Goal: Transaction & Acquisition: Purchase product/service

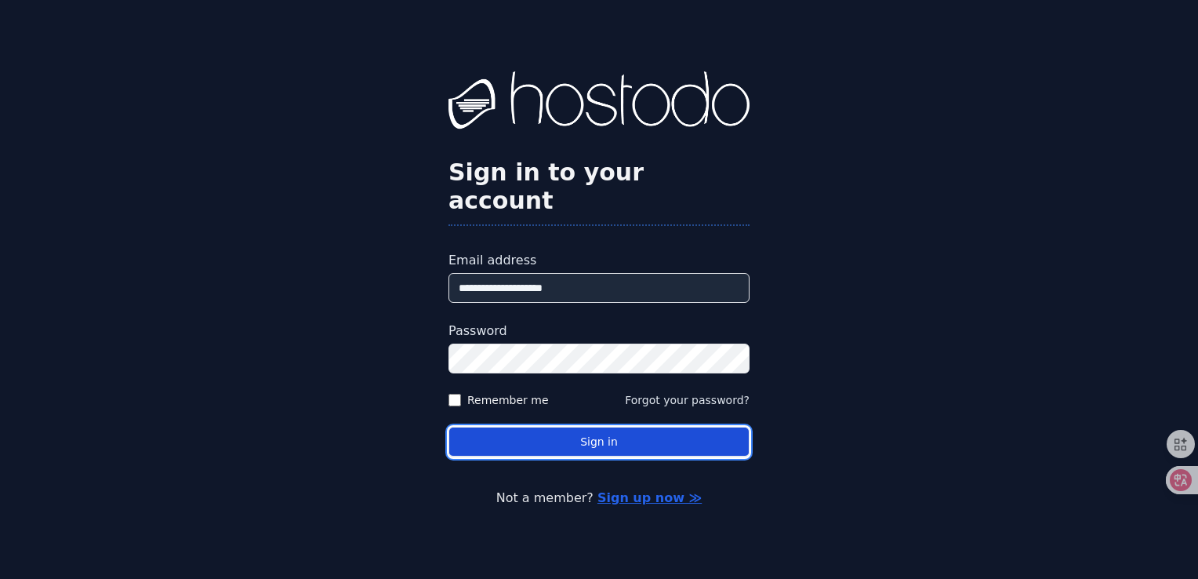
click at [501, 426] on button "Sign in" at bounding box center [598, 441] width 301 height 31
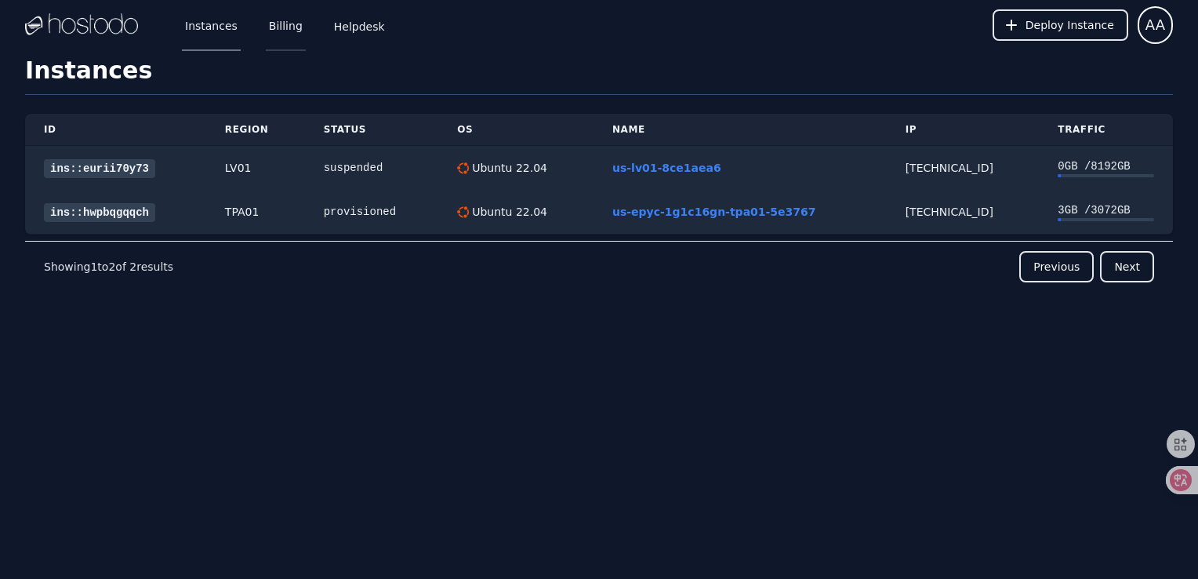
click at [288, 38] on link "Billing" at bounding box center [286, 25] width 40 height 52
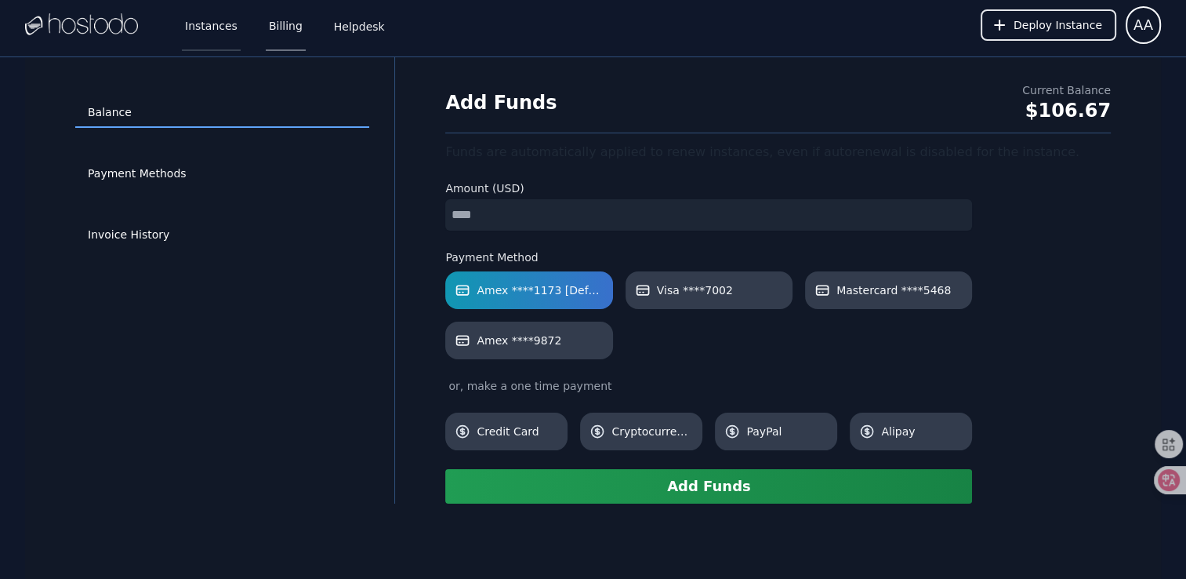
click at [208, 40] on link "Instances" at bounding box center [211, 25] width 59 height 52
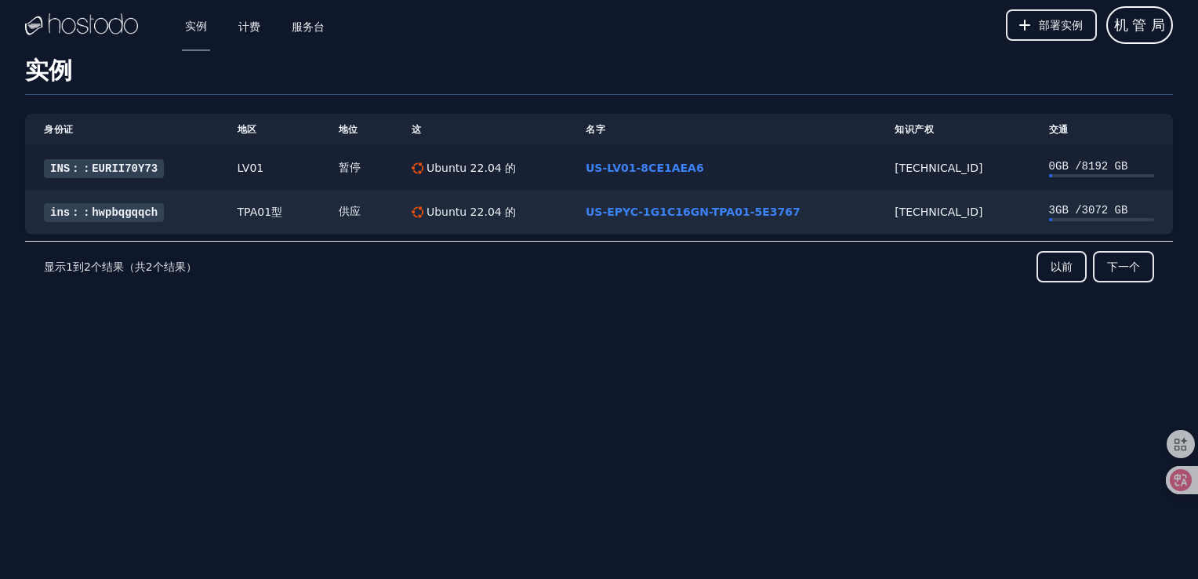
click at [146, 174] on link "INS：：EURII70Y73" at bounding box center [104, 168] width 120 height 19
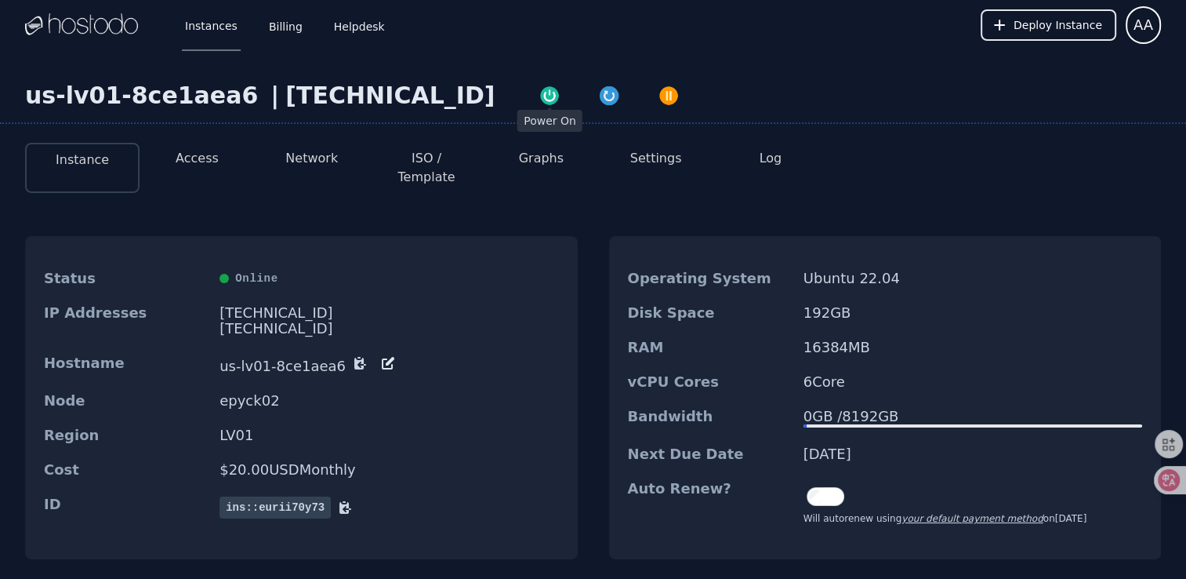
click at [539, 96] on img "button" at bounding box center [550, 96] width 22 height 22
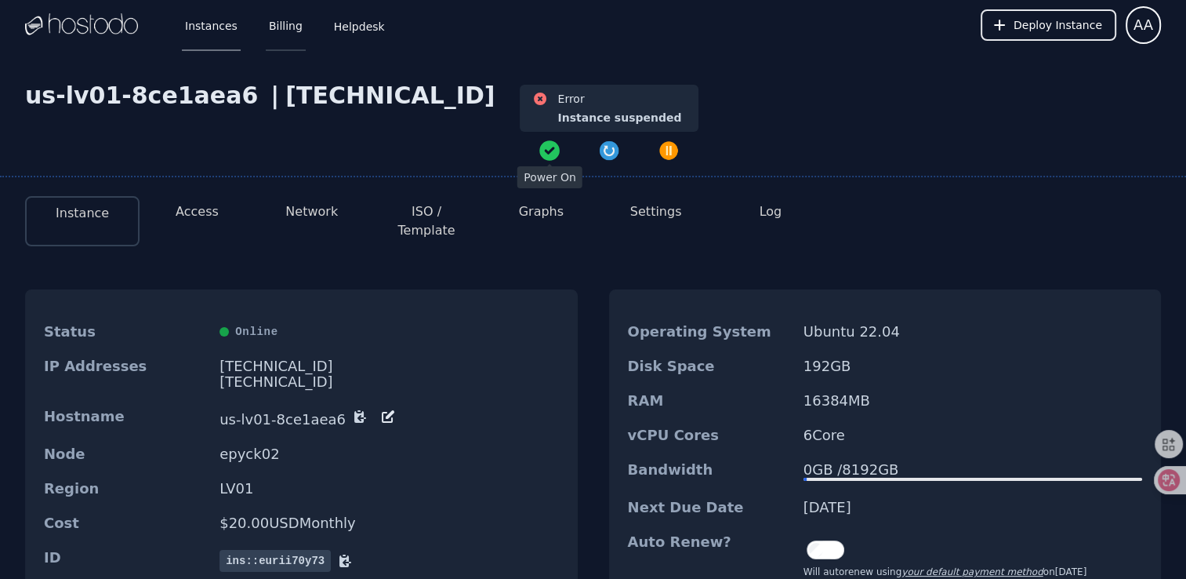
click at [286, 30] on link "Billing" at bounding box center [286, 25] width 40 height 52
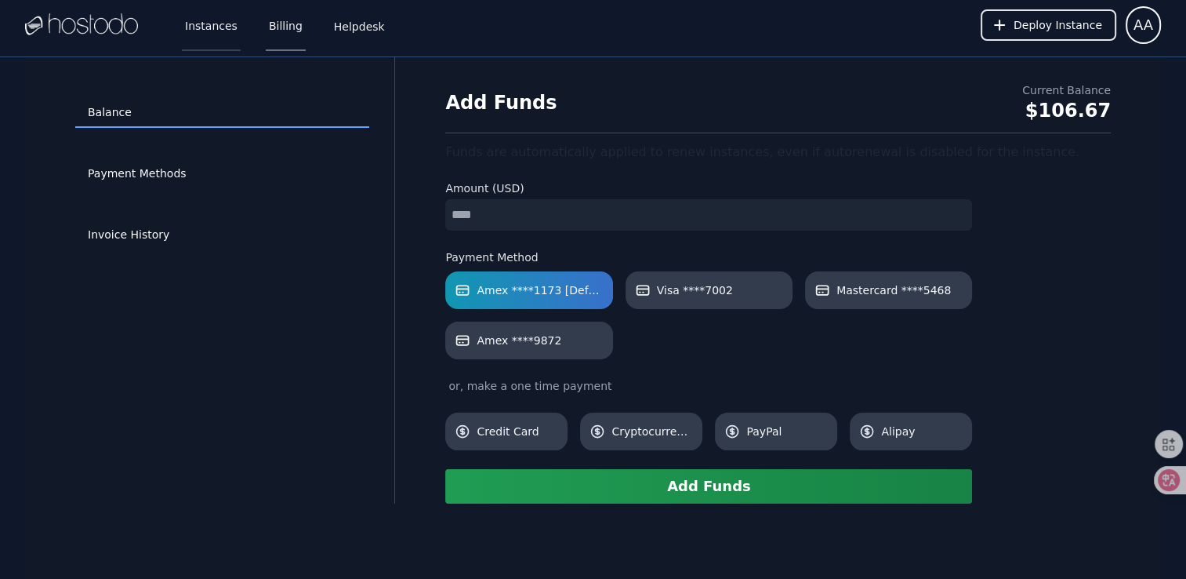
click at [215, 35] on link "Instances" at bounding box center [211, 25] width 59 height 52
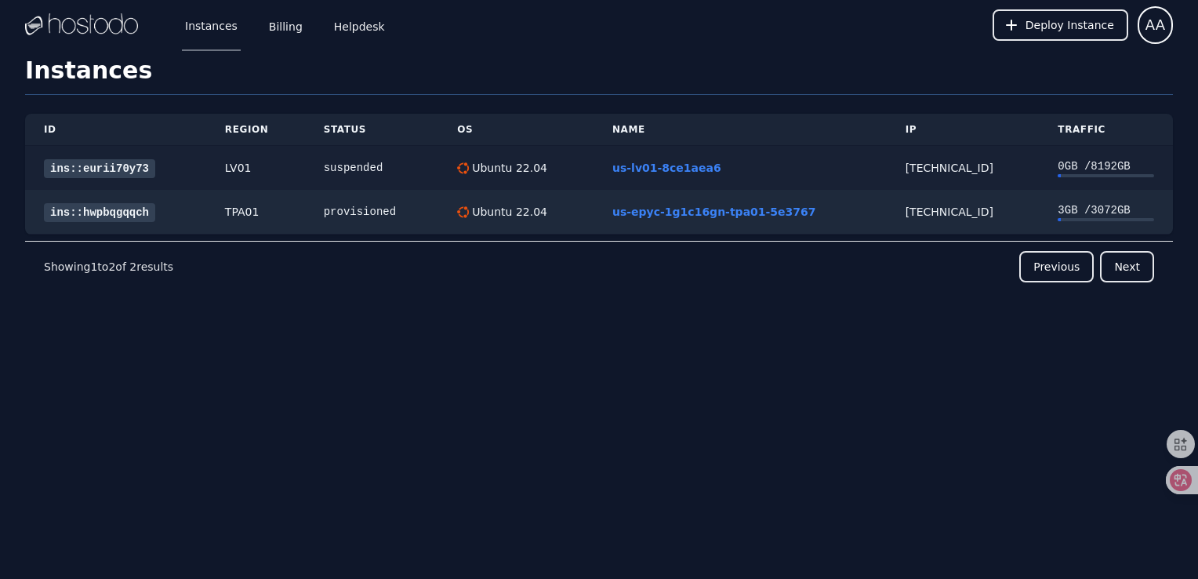
click at [127, 172] on link "ins::eurii70y73" at bounding box center [99, 168] width 111 height 19
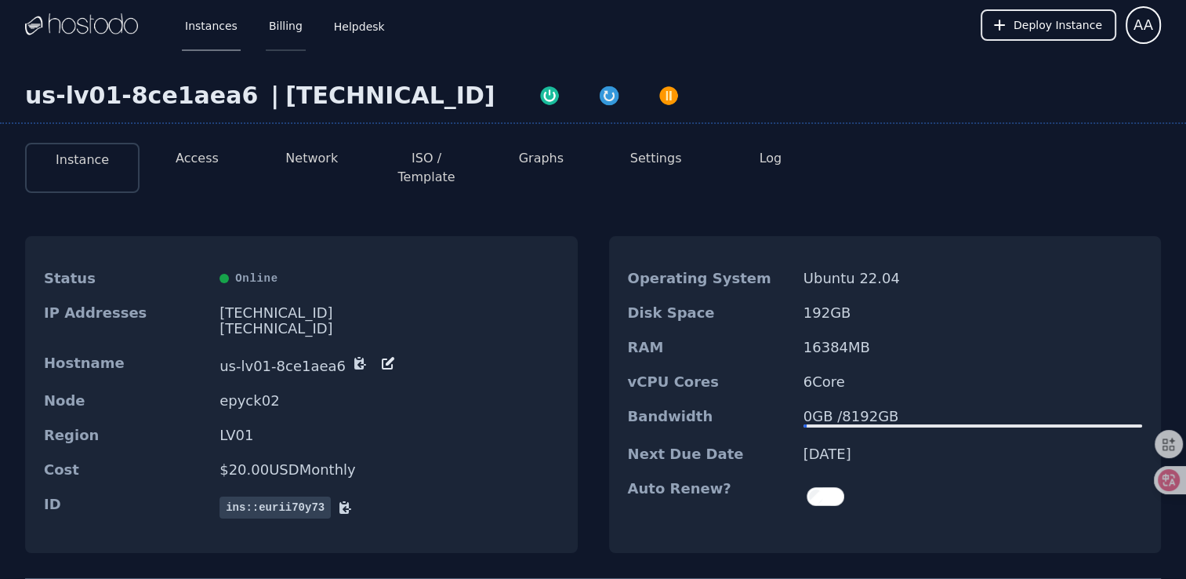
click at [278, 35] on link "Billing" at bounding box center [286, 25] width 40 height 52
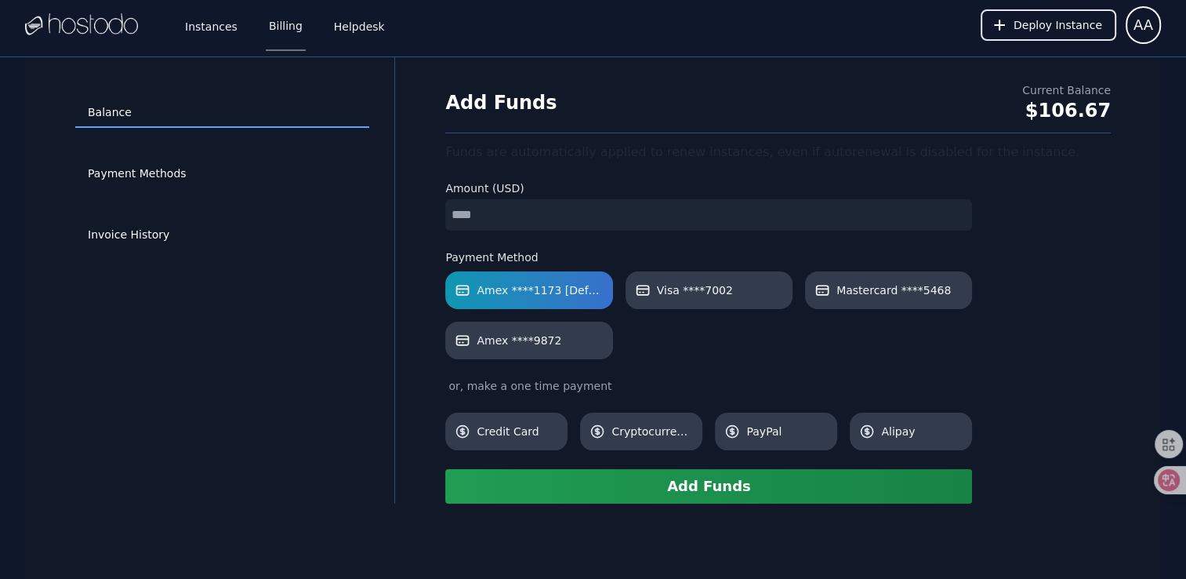
click at [482, 216] on input "number" at bounding box center [708, 214] width 527 height 31
type input "*"
click at [652, 486] on button "Add Funds" at bounding box center [708, 486] width 527 height 34
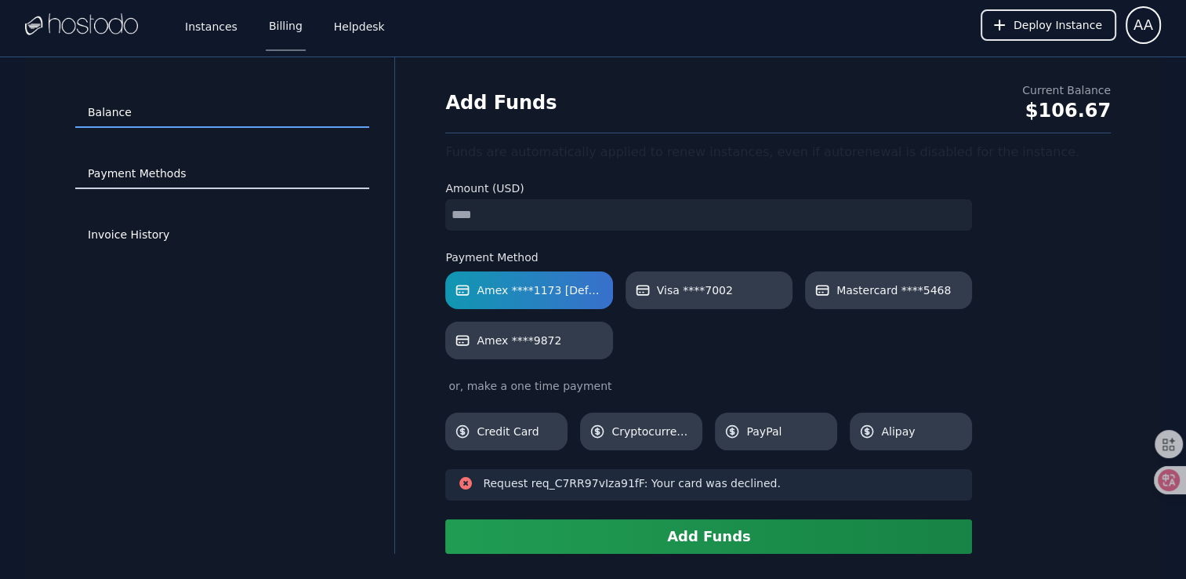
click at [204, 180] on link "Payment Methods" at bounding box center [222, 174] width 294 height 30
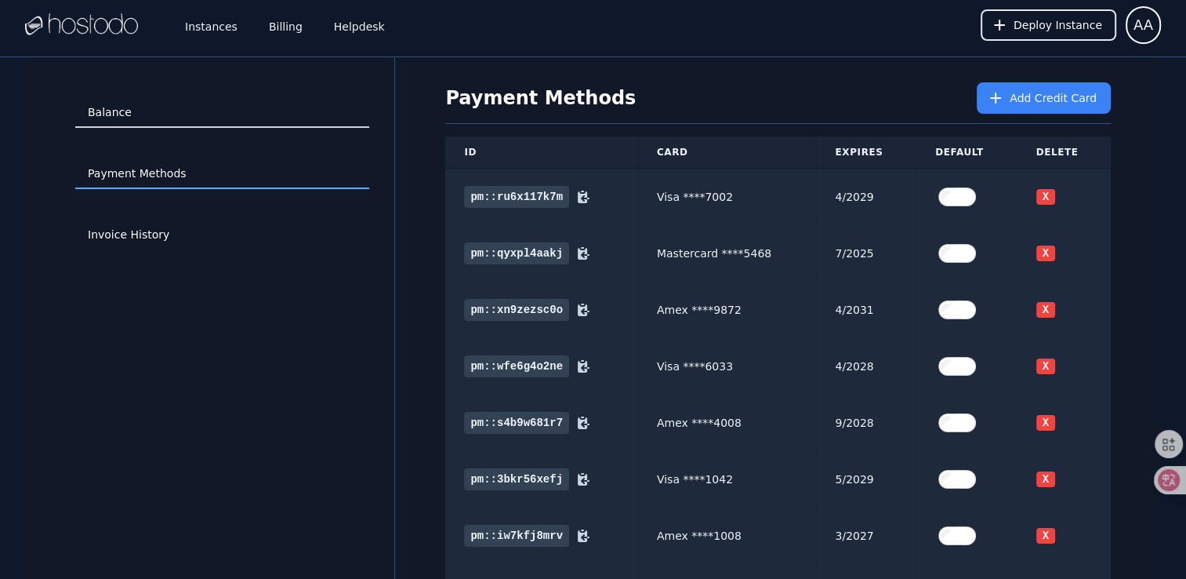
click at [129, 101] on link "Balance" at bounding box center [222, 113] width 294 height 30
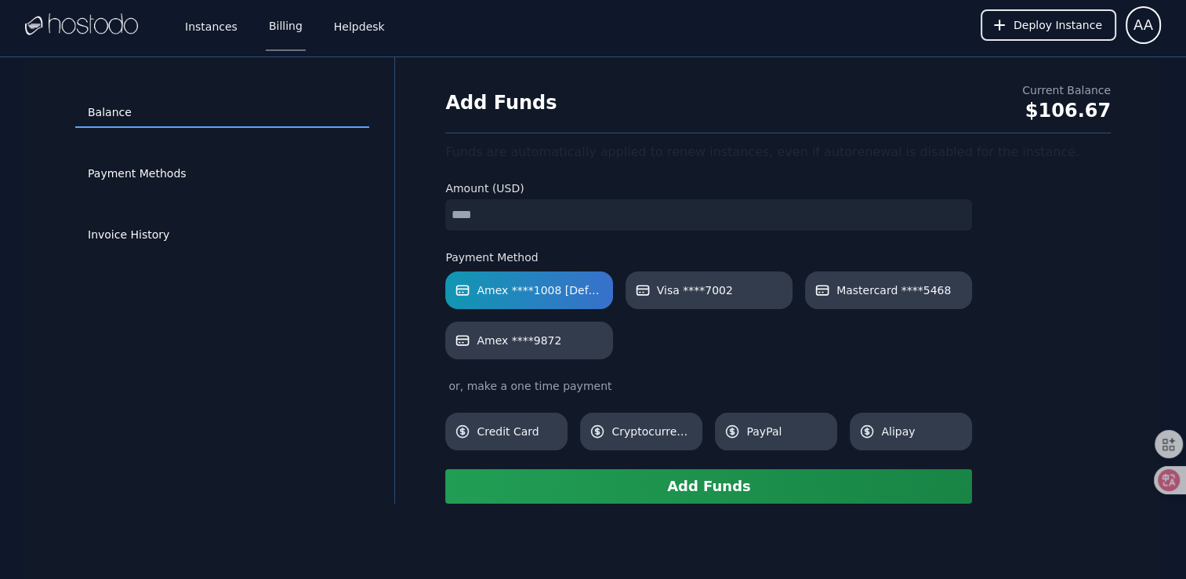
type input "*"
click at [652, 483] on button "Add Funds" at bounding box center [708, 486] width 527 height 34
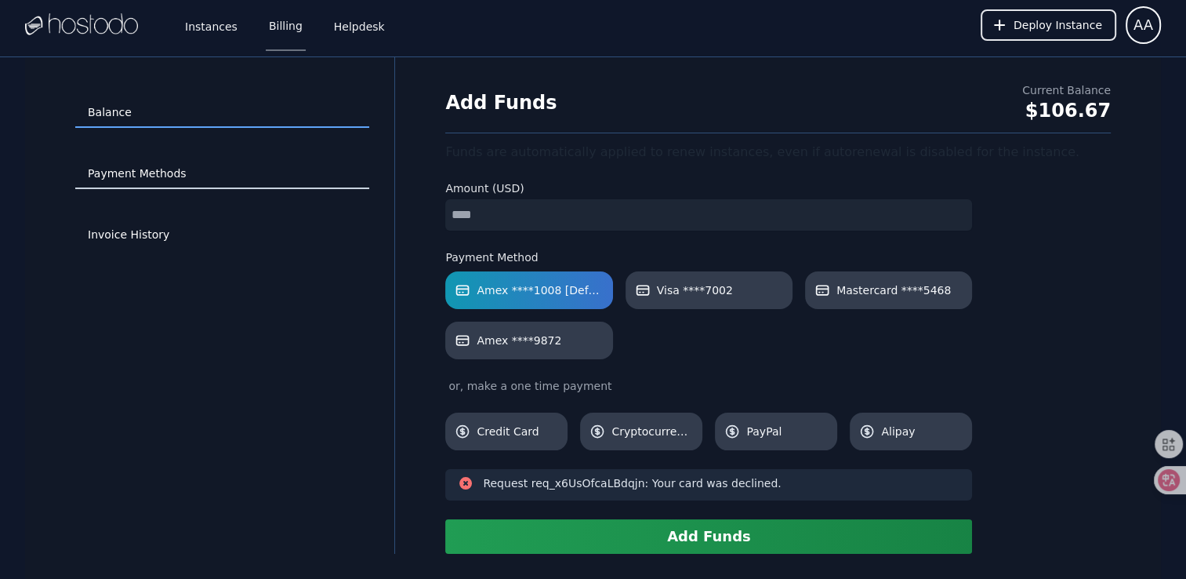
click at [189, 181] on link "Payment Methods" at bounding box center [222, 174] width 294 height 30
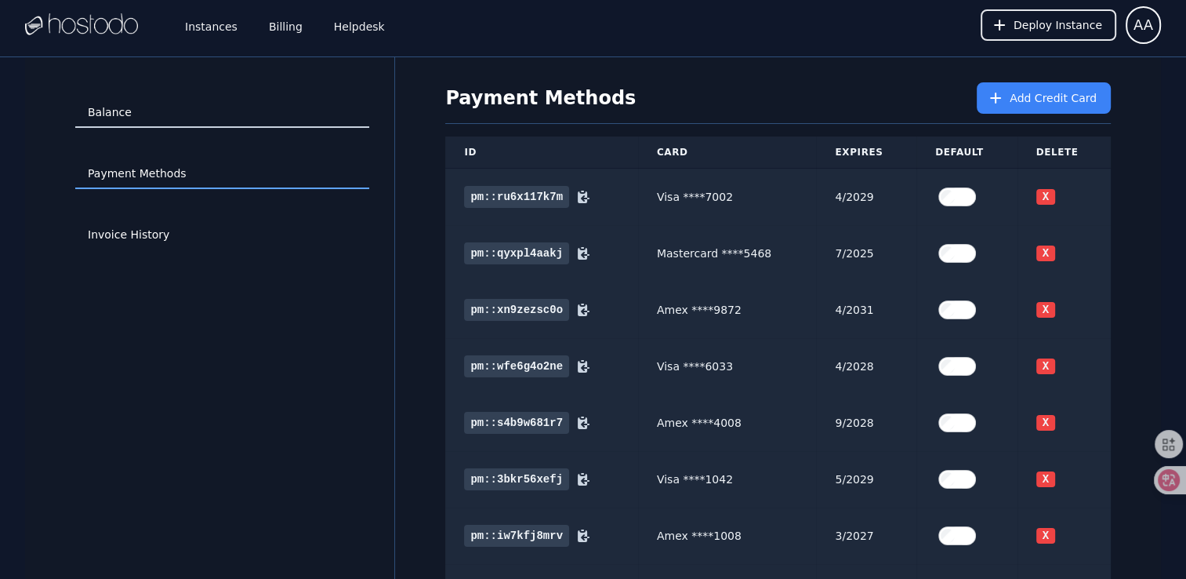
click at [169, 115] on link "Balance" at bounding box center [222, 113] width 294 height 30
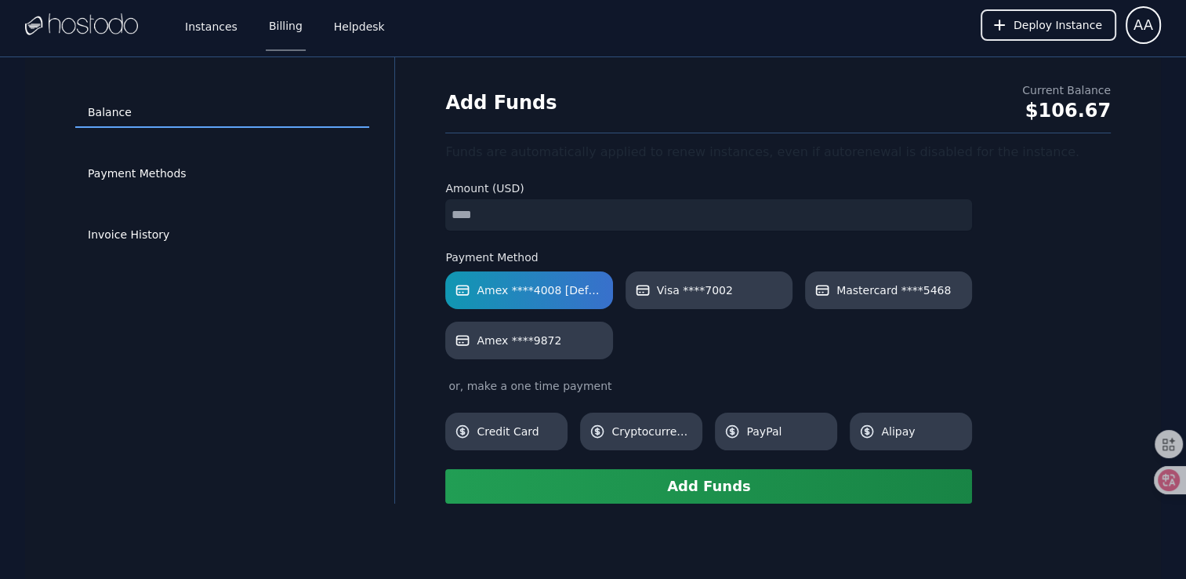
type input "*"
click at [616, 485] on button "Add Funds" at bounding box center [708, 486] width 527 height 34
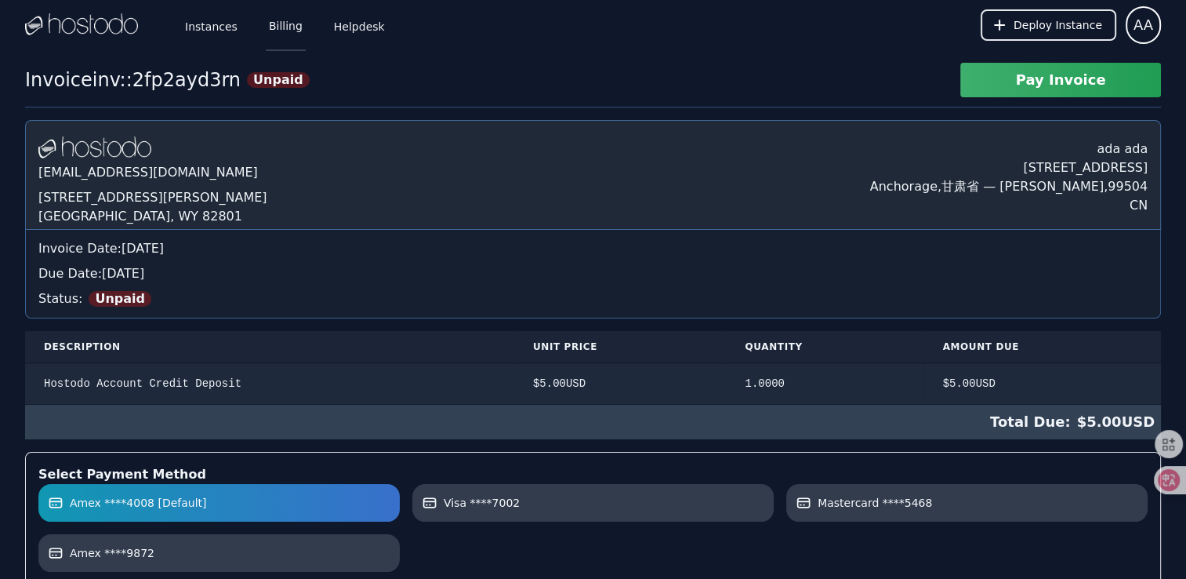
click at [274, 27] on link "Billing" at bounding box center [286, 25] width 40 height 52
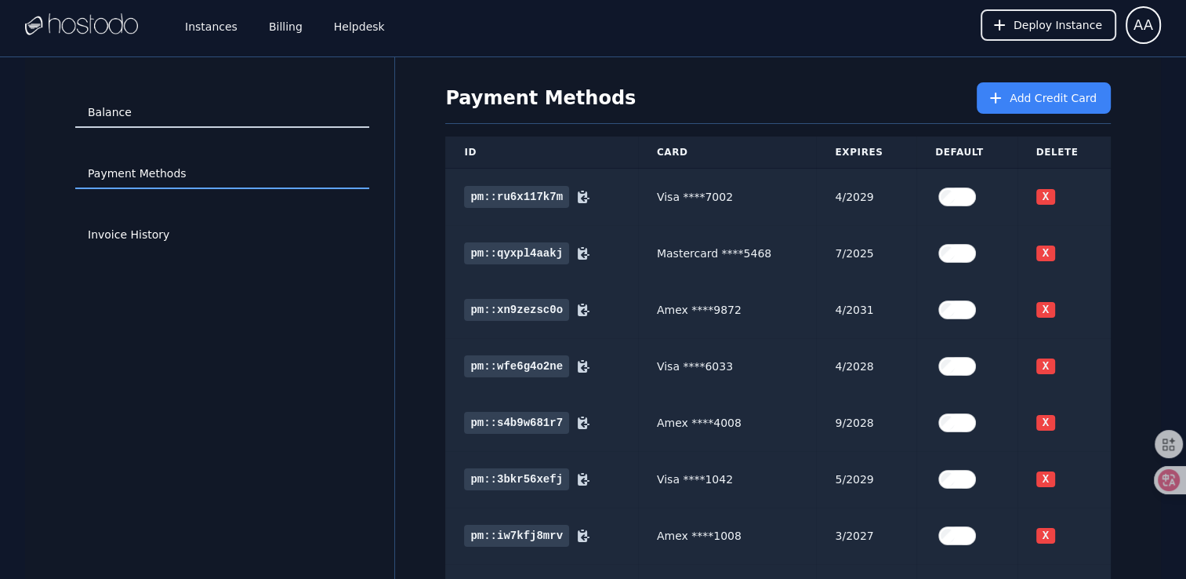
click at [182, 114] on link "Balance" at bounding box center [222, 113] width 294 height 30
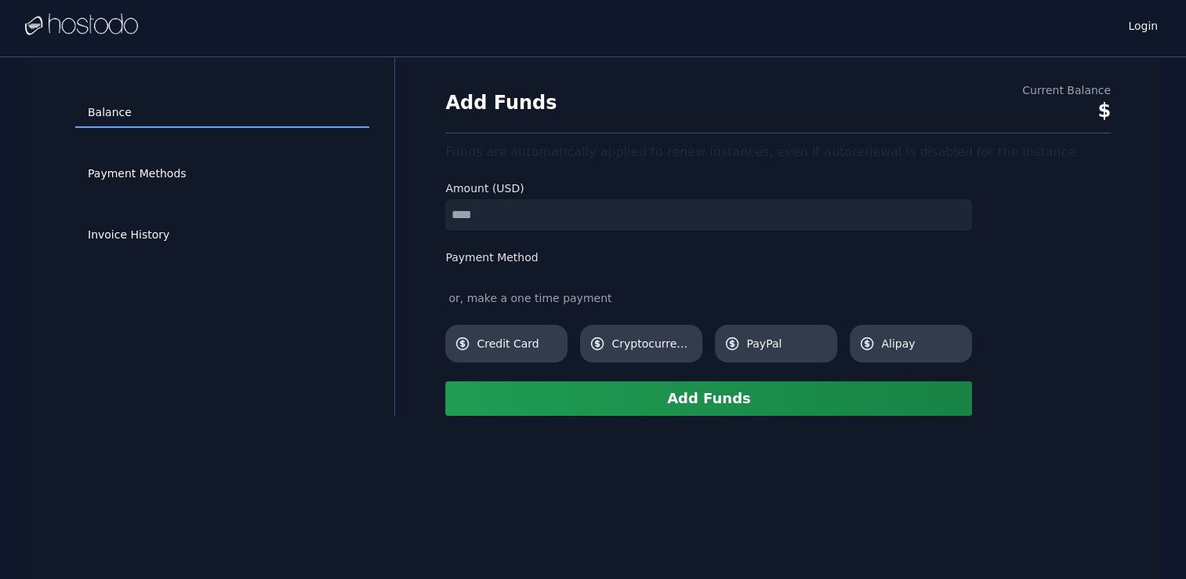
click at [497, 220] on input "number" at bounding box center [708, 214] width 527 height 31
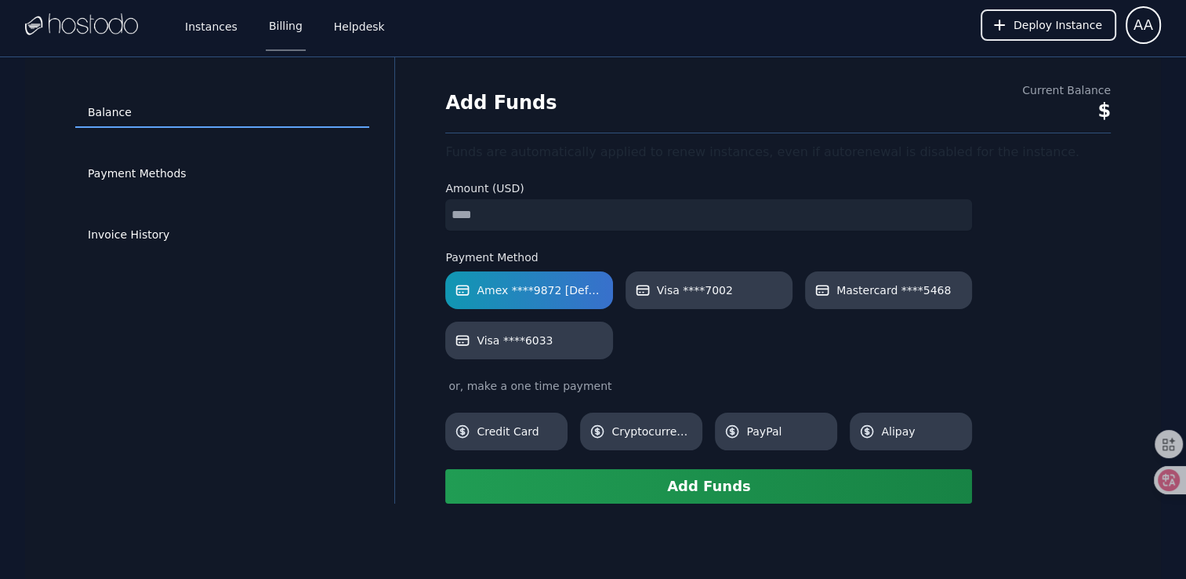
type input "*"
click at [380, 333] on div "Balance Payment Methods Invoice History" at bounding box center [222, 280] width 344 height 396
click at [571, 480] on button "Add Funds" at bounding box center [708, 486] width 527 height 34
